Goal: Navigation & Orientation: Find specific page/section

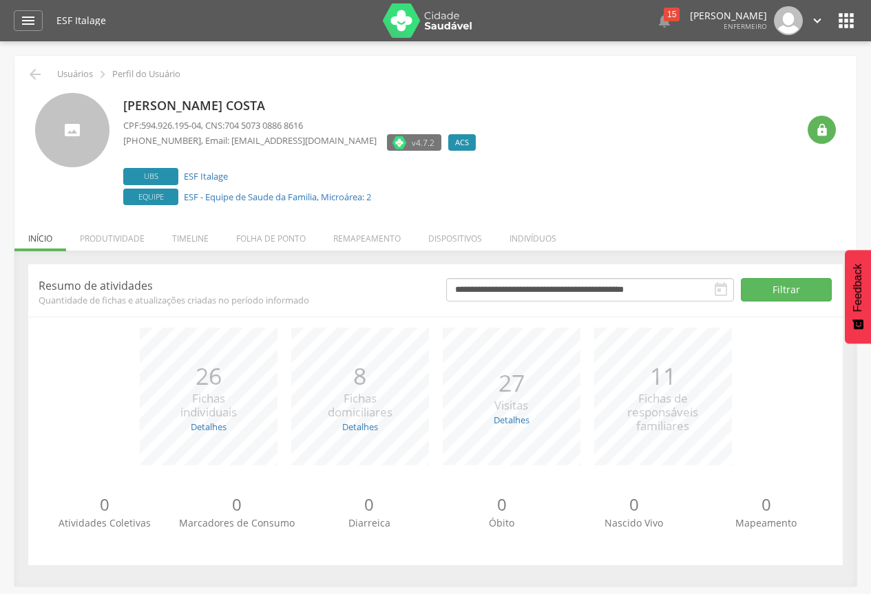
scroll to position [41, 0]
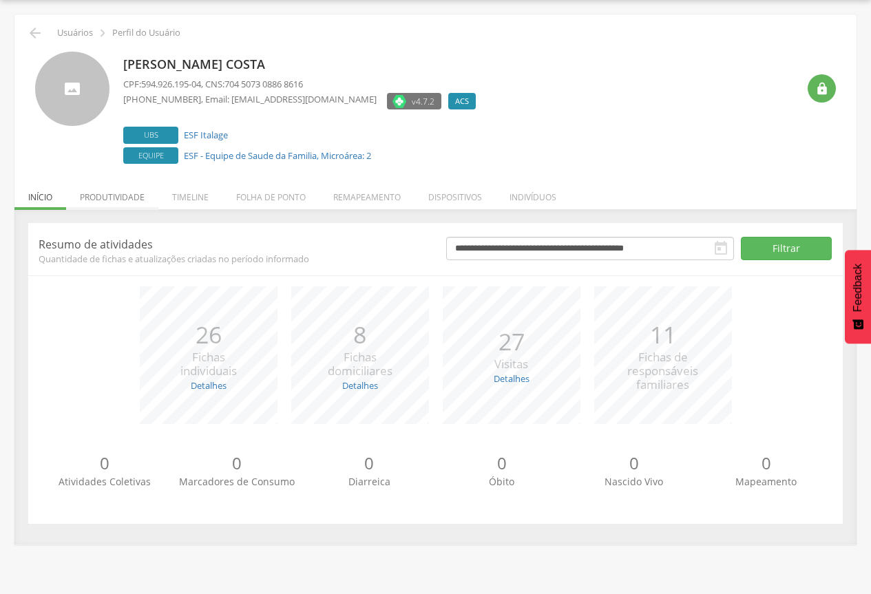
click at [125, 195] on li "Produtividade" at bounding box center [112, 194] width 92 height 32
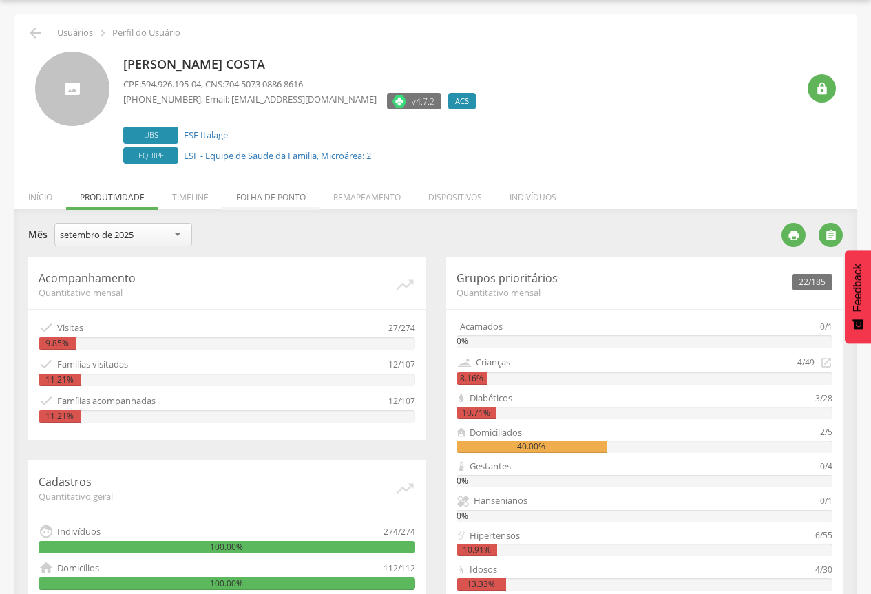
click at [254, 195] on li "Folha de ponto" at bounding box center [270, 194] width 97 height 32
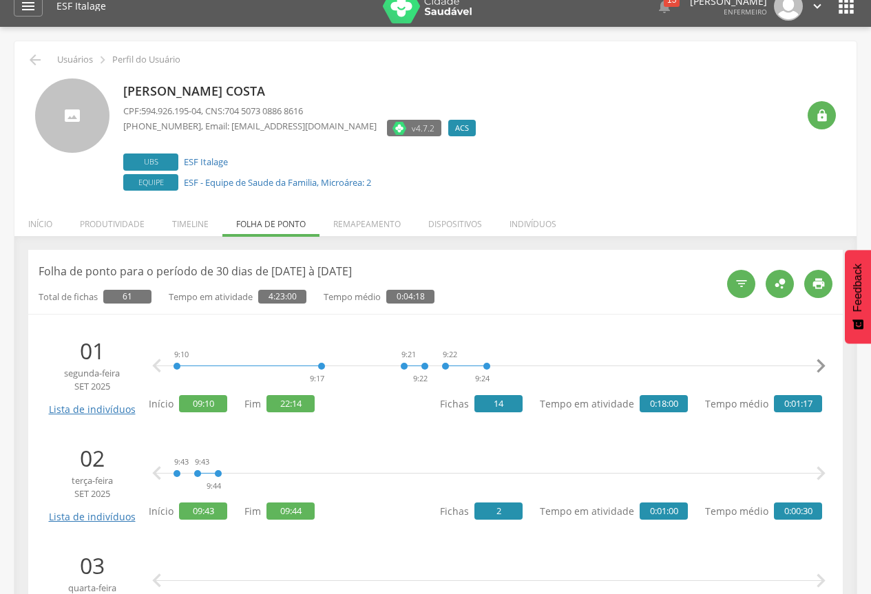
scroll to position [0, 0]
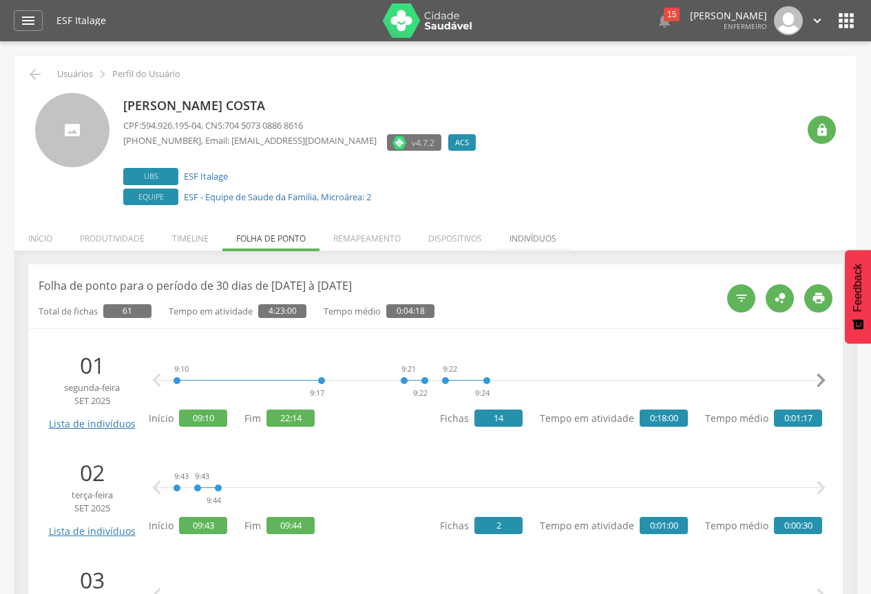
click at [520, 233] on li "Indivíduos" at bounding box center [533, 235] width 74 height 32
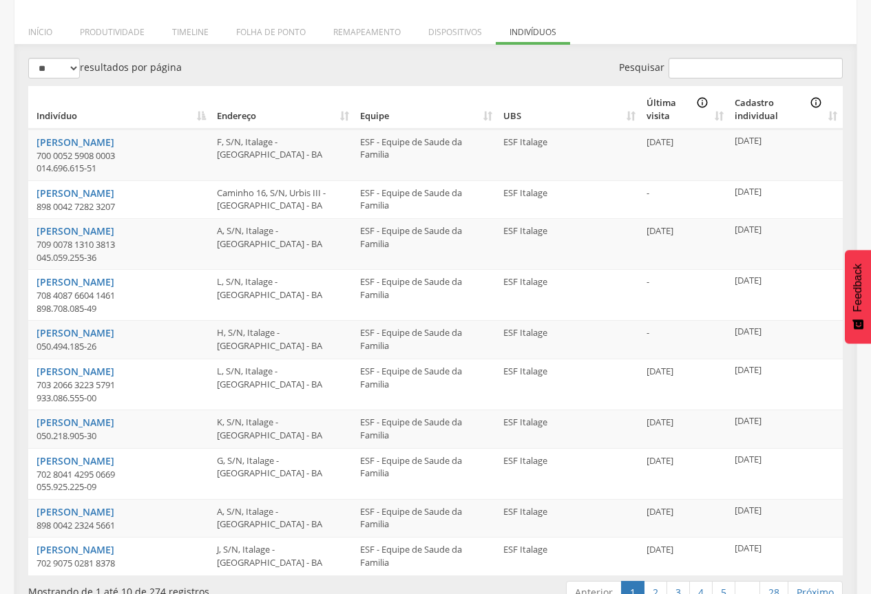
scroll to position [236, 0]
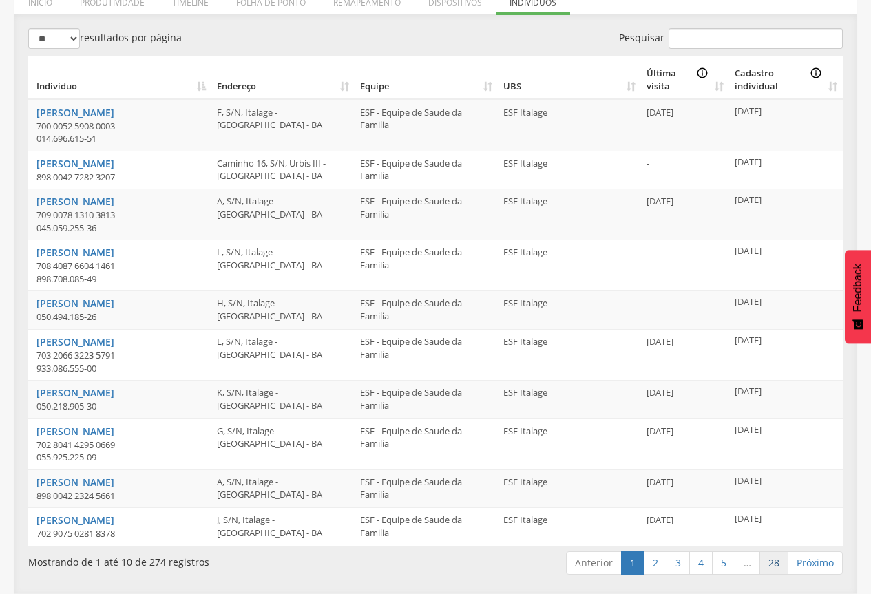
click at [775, 566] on link "28" at bounding box center [773, 562] width 29 height 23
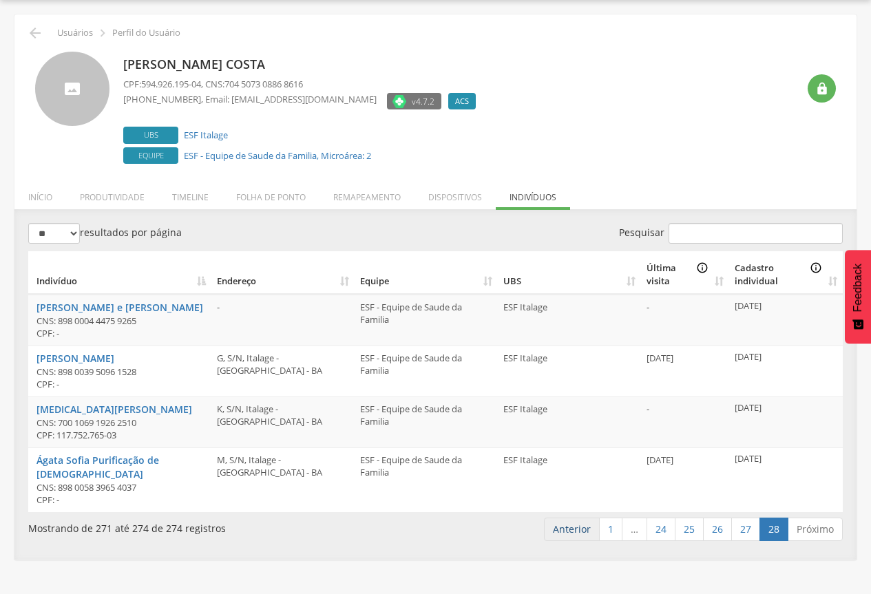
click at [571, 518] on link "Anterior" at bounding box center [572, 529] width 56 height 23
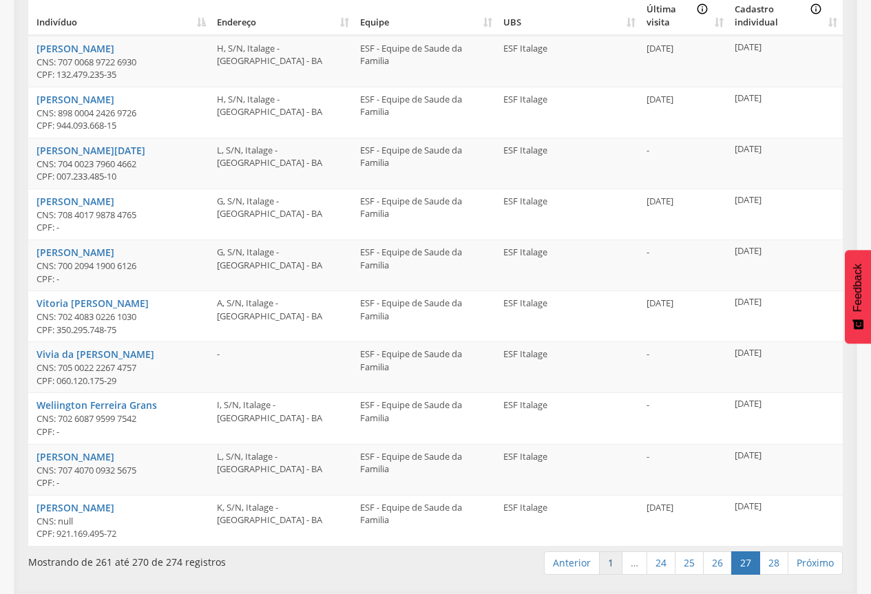
click at [604, 566] on link "1" at bounding box center [610, 562] width 23 height 23
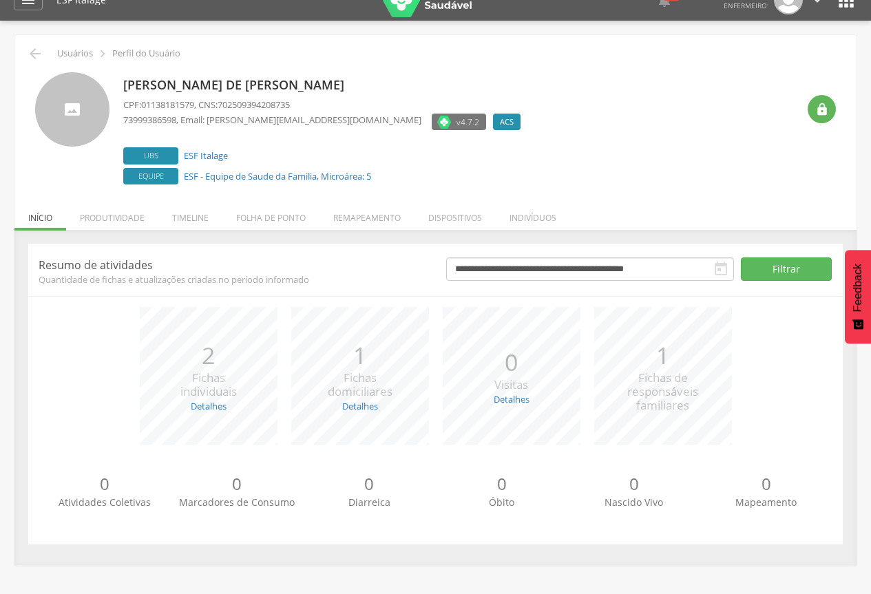
scroll to position [41, 0]
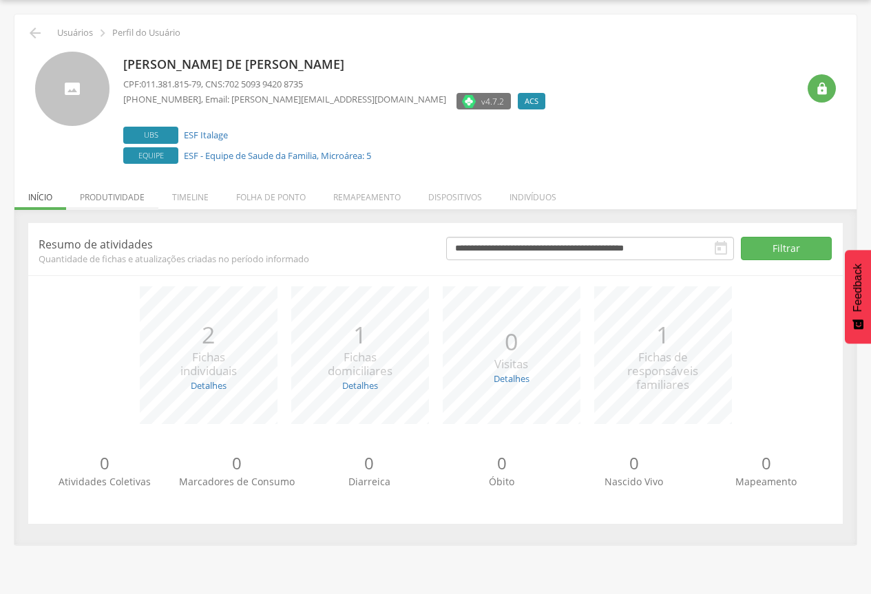
click at [108, 202] on li "Produtividade" at bounding box center [112, 194] width 92 height 32
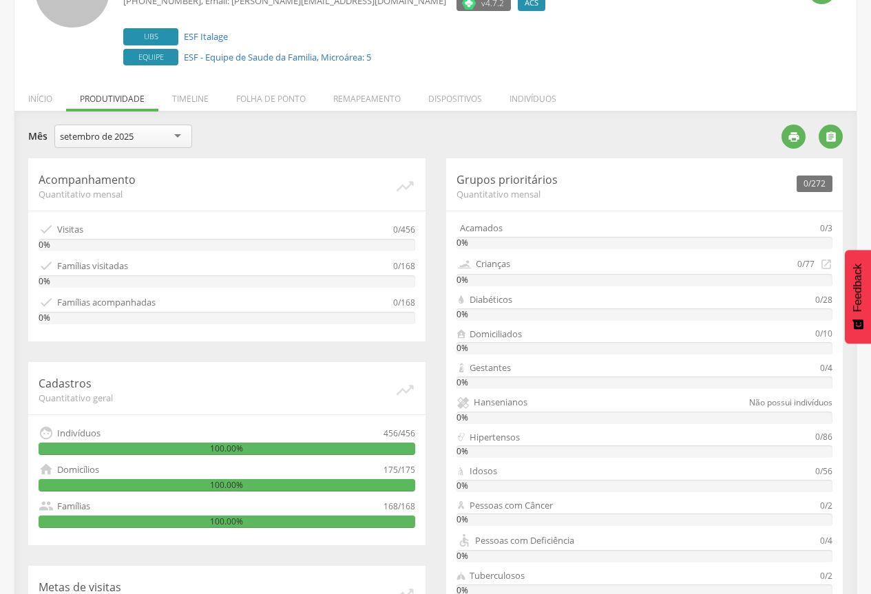
scroll to position [5, 0]
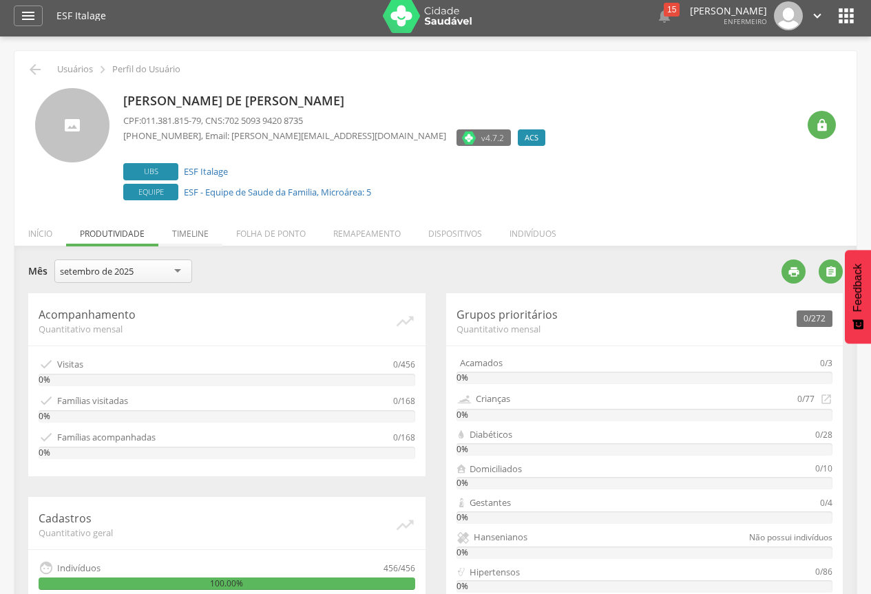
click at [187, 234] on li "Timeline" at bounding box center [190, 230] width 64 height 32
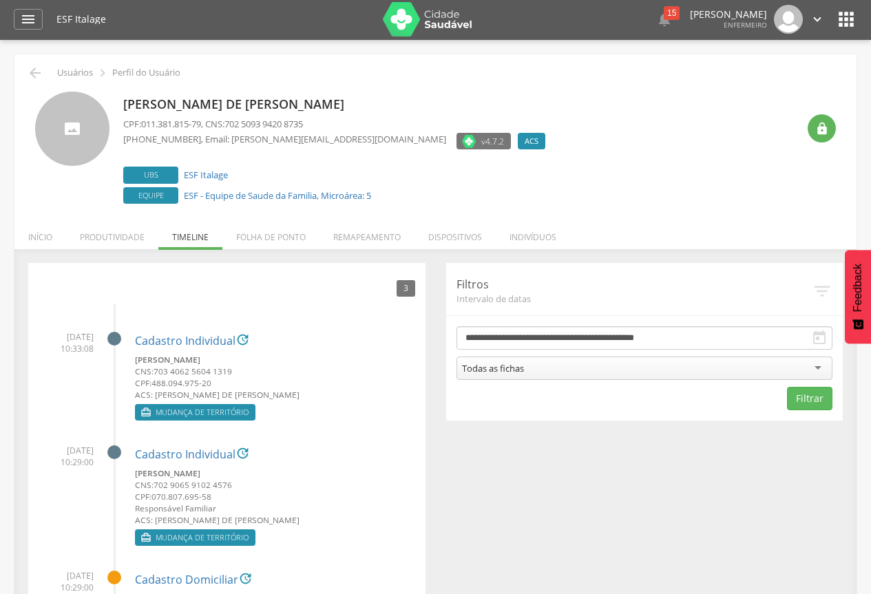
scroll to position [0, 0]
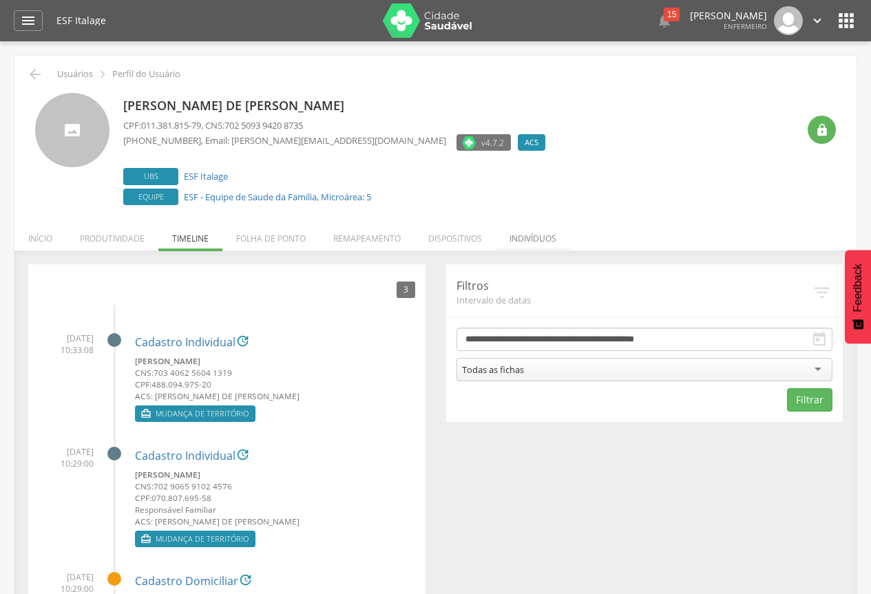
click at [529, 235] on li "Indivíduos" at bounding box center [533, 235] width 74 height 32
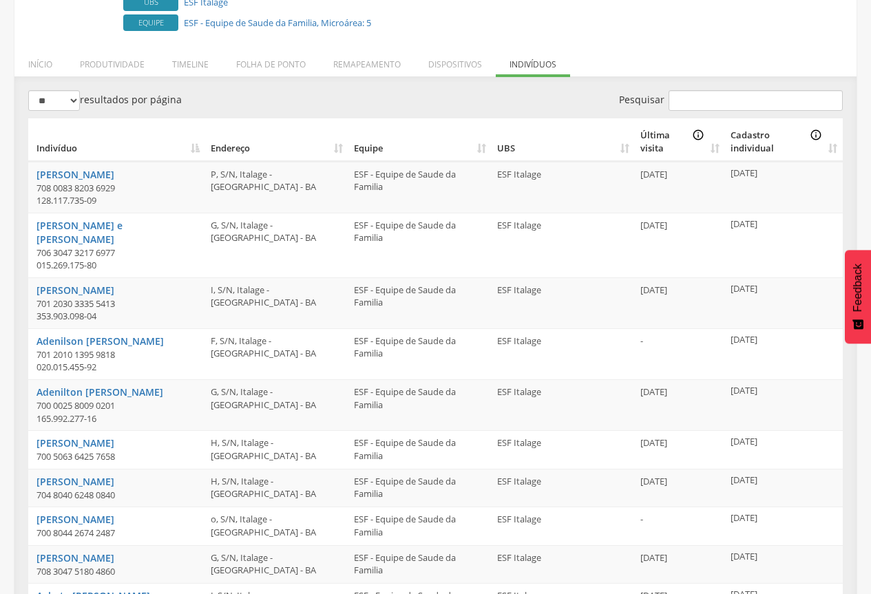
scroll to position [250, 0]
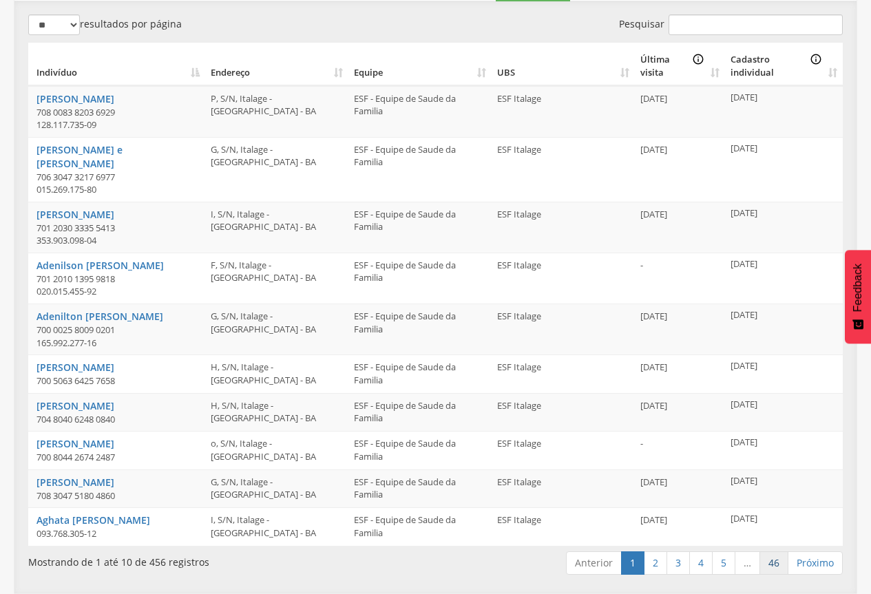
click at [777, 564] on link "46" at bounding box center [773, 562] width 29 height 23
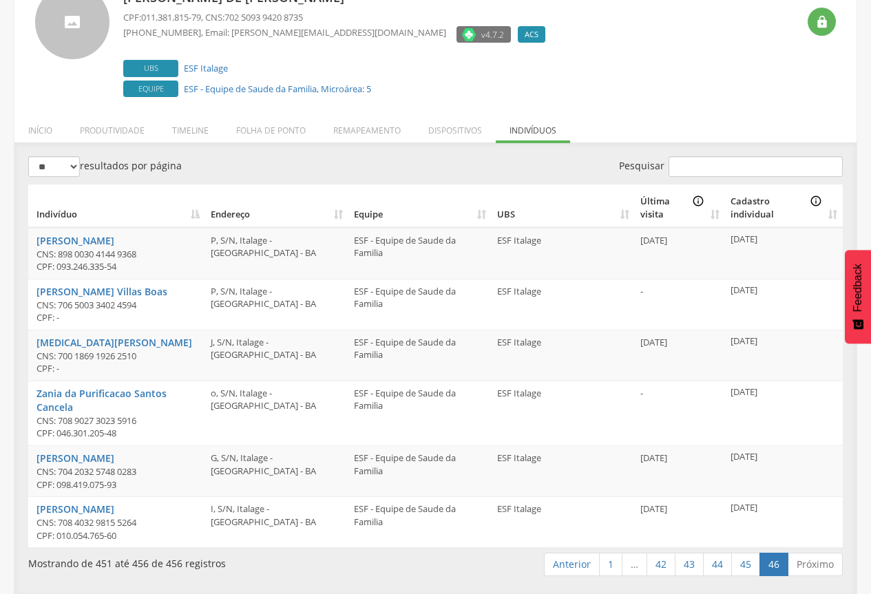
scroll to position [109, 0]
